Goal: Find specific page/section: Find specific page/section

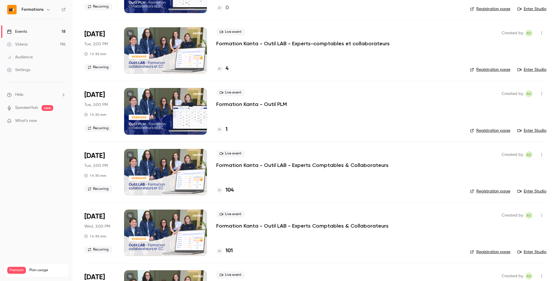
scroll to position [213, 0]
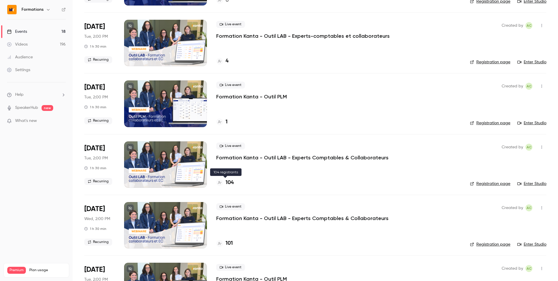
click at [227, 182] on h4 "104" at bounding box center [229, 183] width 8 height 8
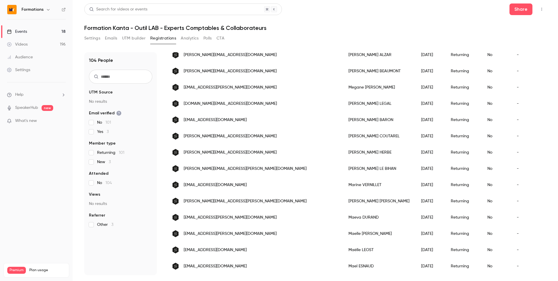
scroll to position [646, 0]
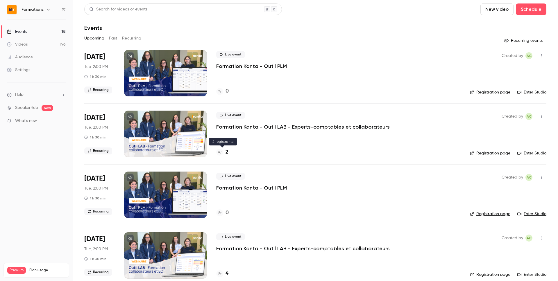
click at [224, 151] on div "2" at bounding box center [222, 152] width 12 height 8
